Goal: Communication & Community: Answer question/provide support

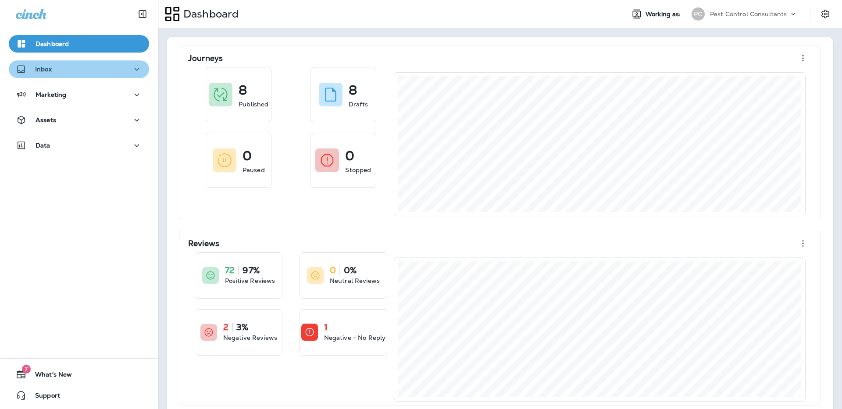
click at [113, 71] on div "Inbox" at bounding box center [79, 69] width 126 height 11
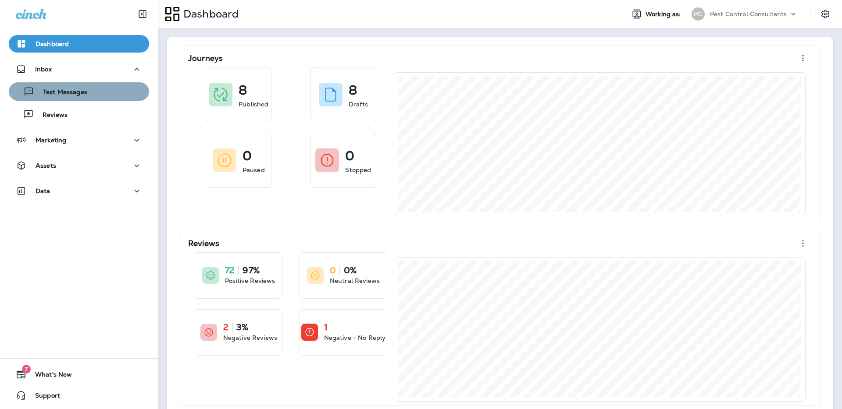
click at [100, 96] on div "Text Messages" at bounding box center [78, 91] width 133 height 13
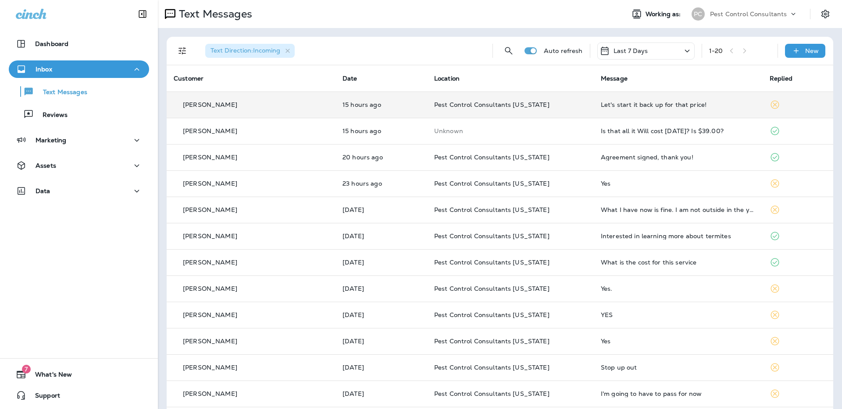
click at [209, 107] on p "[PERSON_NAME]" at bounding box center [210, 104] width 54 height 7
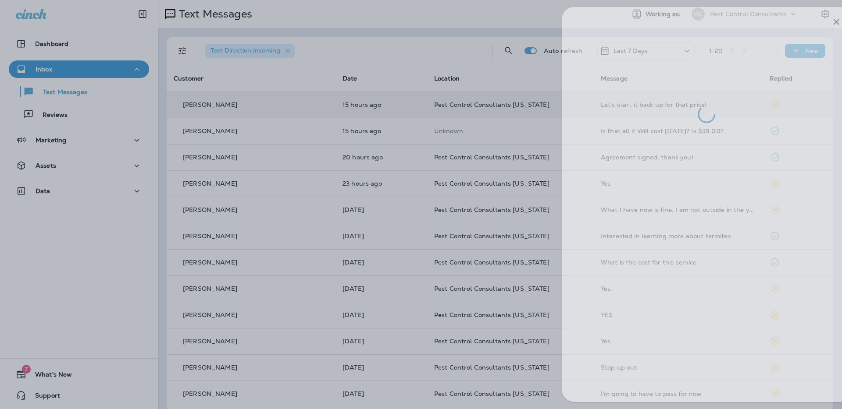
click at [103, 83] on div at bounding box center [442, 204] width 842 height 409
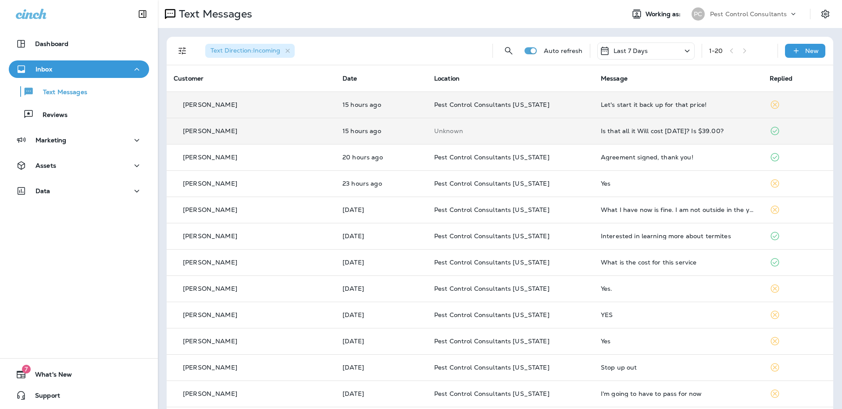
click at [214, 133] on p "[PERSON_NAME]" at bounding box center [210, 131] width 54 height 7
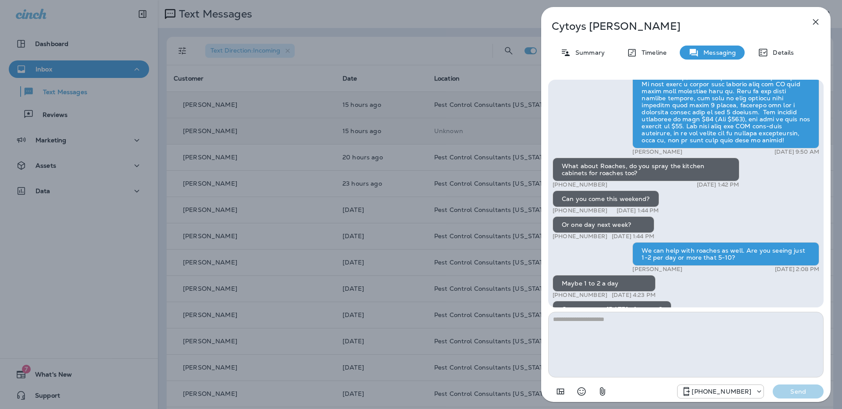
scroll to position [-265, 0]
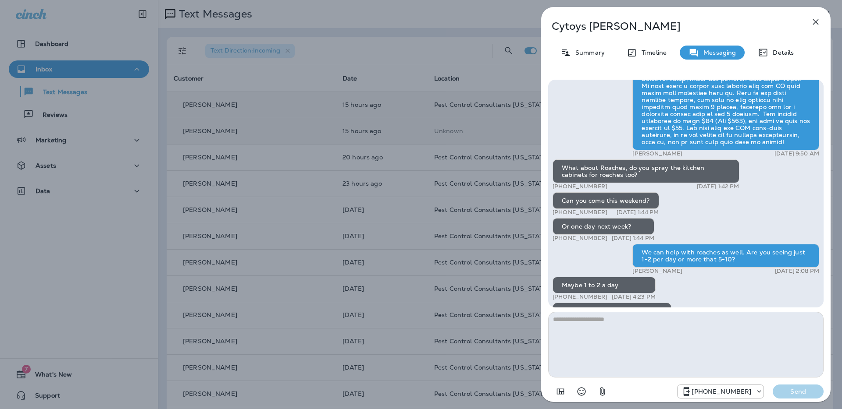
click at [457, 54] on div "[PERSON_NAME] Summary Timeline Messaging Details Hi [PERSON_NAME], PCC here! We…" at bounding box center [421, 204] width 842 height 409
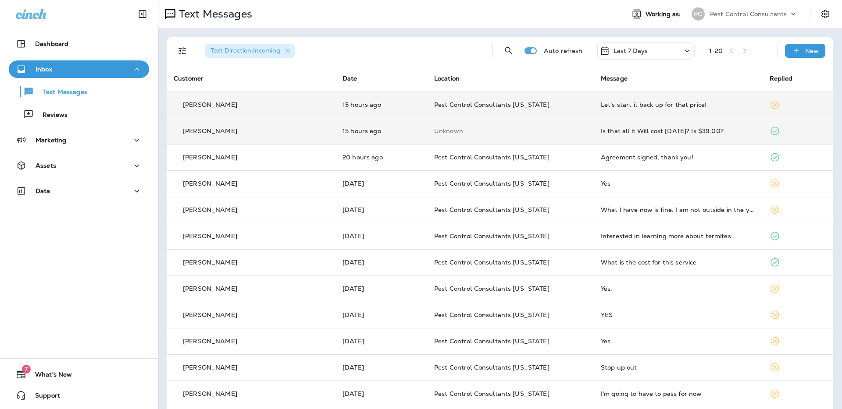
click at [277, 131] on div "[PERSON_NAME]" at bounding box center [251, 131] width 155 height 9
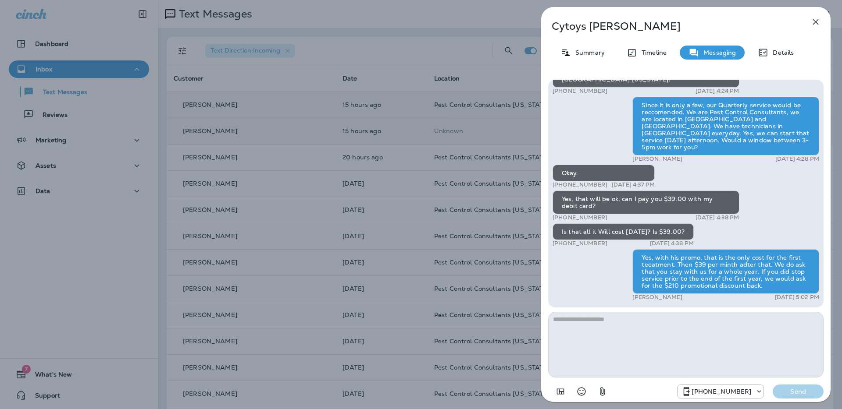
click at [814, 23] on icon "button" at bounding box center [816, 22] width 6 height 6
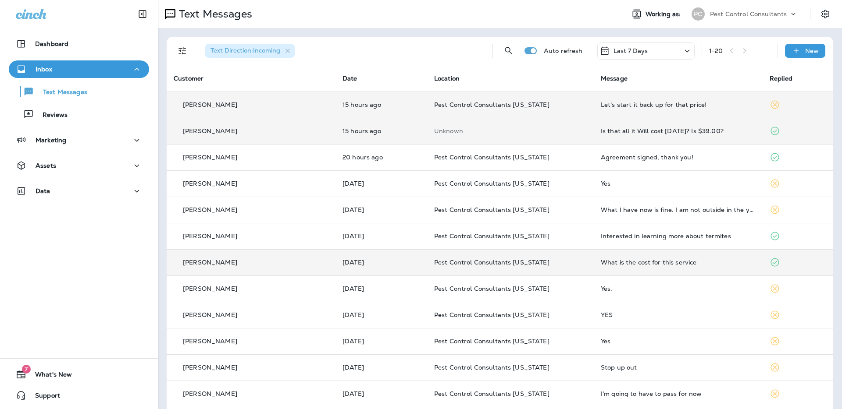
scroll to position [11, 0]
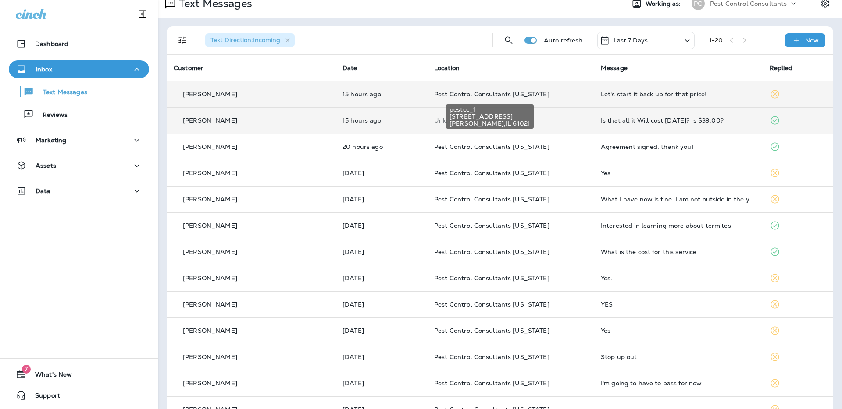
click at [438, 95] on span "Pest Control Consultants [US_STATE]" at bounding box center [491, 94] width 115 height 8
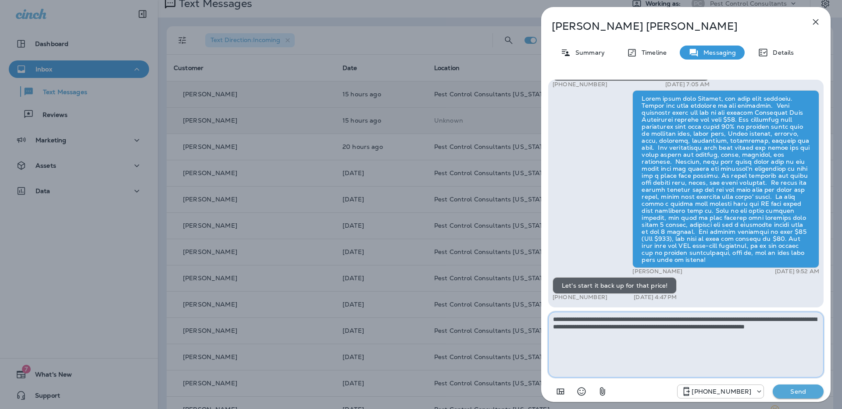
type textarea "**********"
click at [795, 392] on p "Send" at bounding box center [797, 392] width 37 height 8
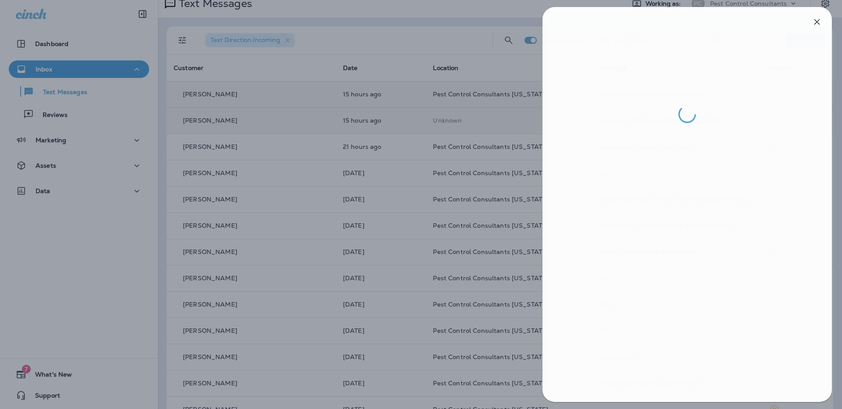
click at [438, 42] on div at bounding box center [422, 204] width 842 height 409
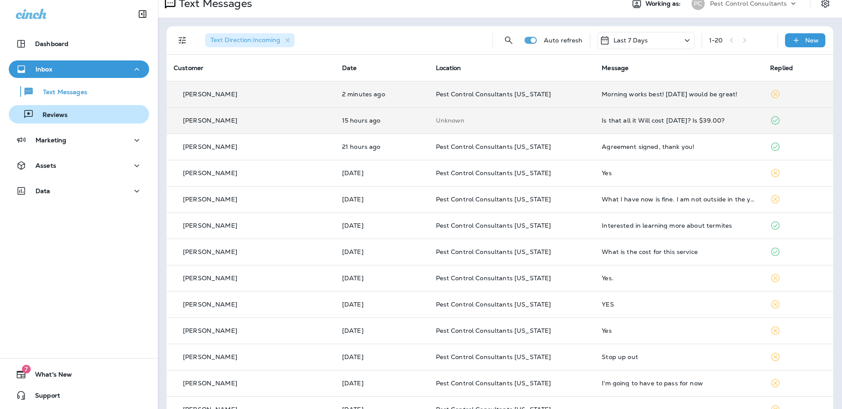
click at [83, 120] on div "Reviews" at bounding box center [78, 114] width 133 height 13
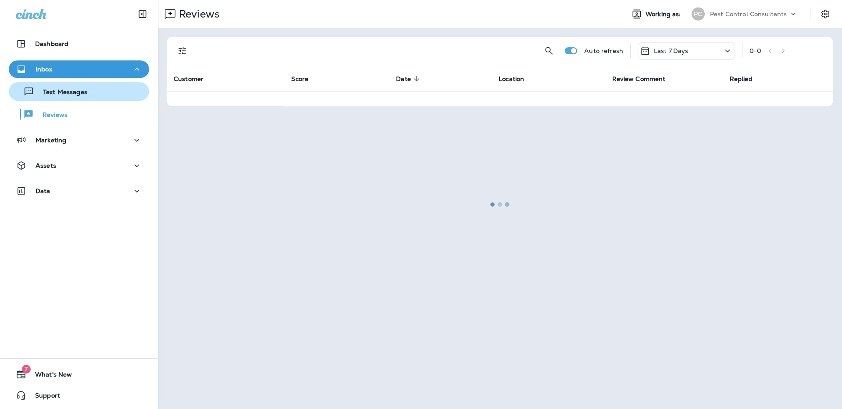
click at [95, 94] on div "Text Messages" at bounding box center [78, 91] width 133 height 13
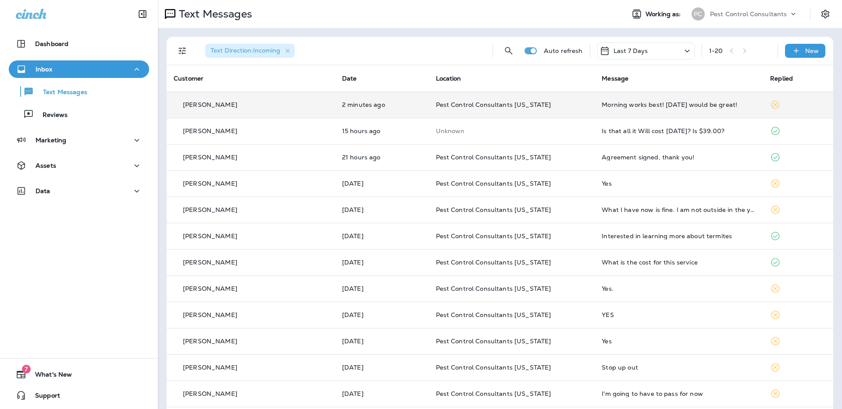
click at [364, 100] on td "2 minutes ago" at bounding box center [382, 105] width 94 height 26
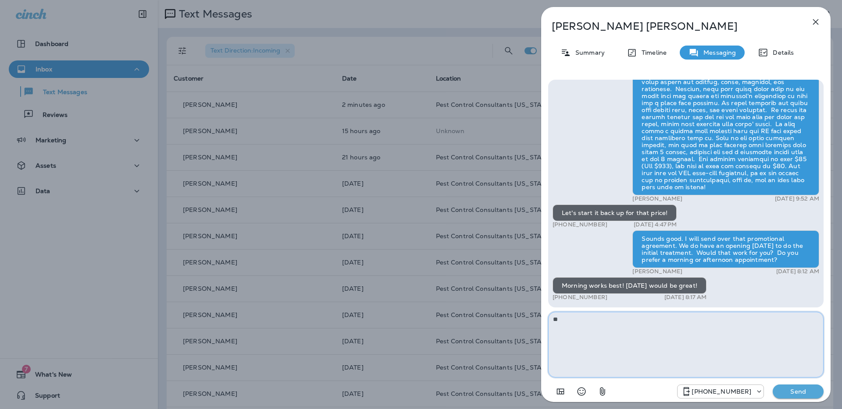
type textarea "*"
type textarea "**********"
click at [783, 395] on p "Send" at bounding box center [797, 392] width 37 height 8
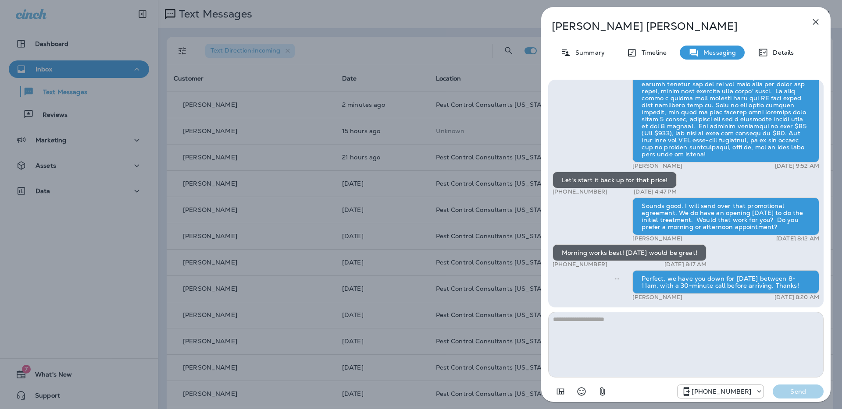
click at [817, 20] on icon "button" at bounding box center [816, 22] width 6 height 6
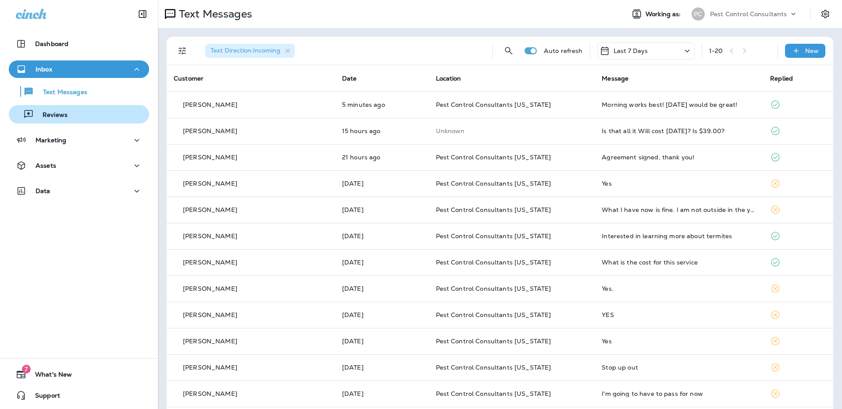
click at [85, 114] on div "Reviews" at bounding box center [78, 114] width 133 height 13
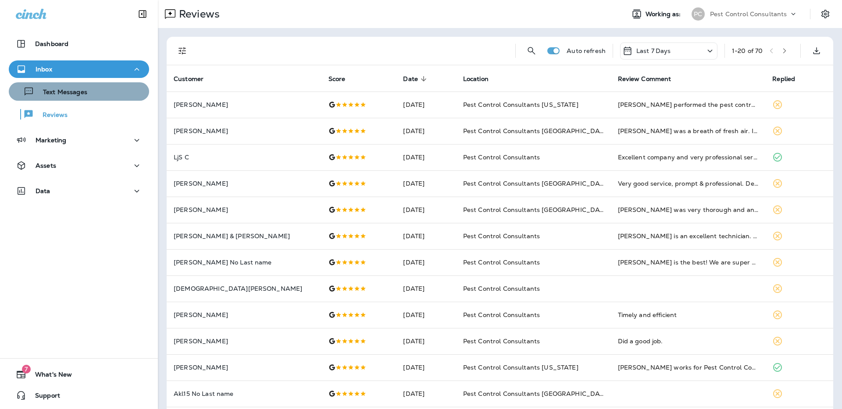
click at [89, 95] on div "Text Messages" at bounding box center [78, 91] width 133 height 13
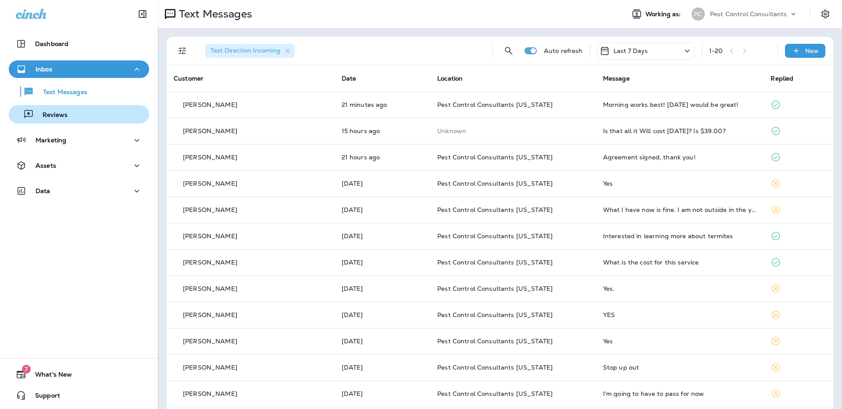
click at [95, 114] on div "Reviews" at bounding box center [78, 114] width 133 height 13
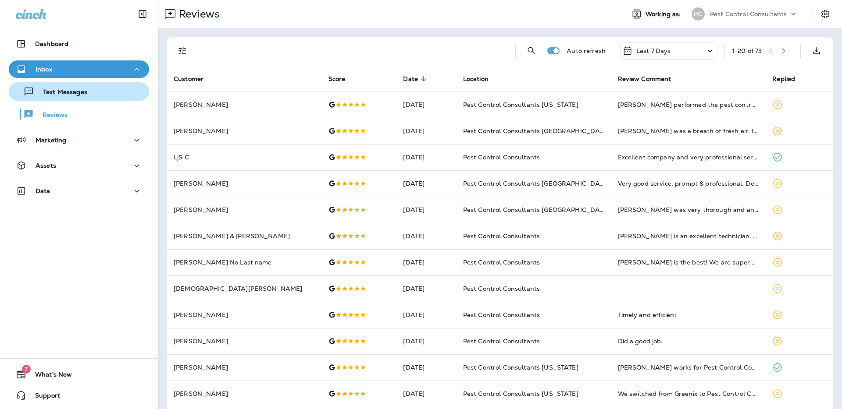
click at [93, 95] on div "Text Messages" at bounding box center [78, 91] width 133 height 13
